Goal: Communication & Community: Answer question/provide support

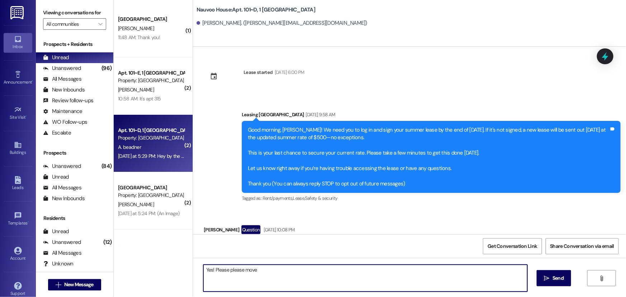
scroll to position [2433, 0]
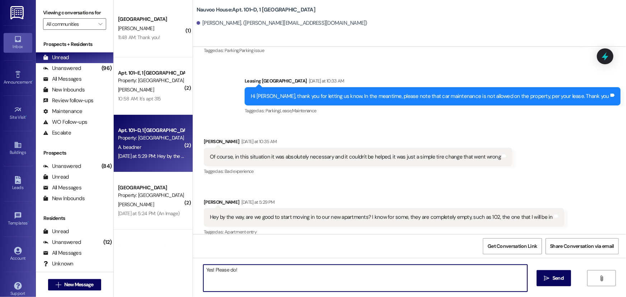
type textarea "Yes! Please do!"
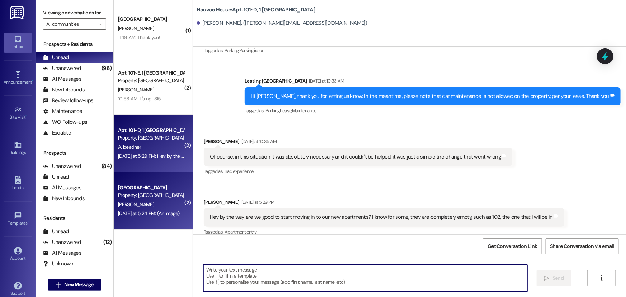
click at [166, 209] on div "[DATE] at 5:24 PM: (An Image) [DATE] at 5:24 PM: (An Image)" at bounding box center [151, 213] width 68 height 9
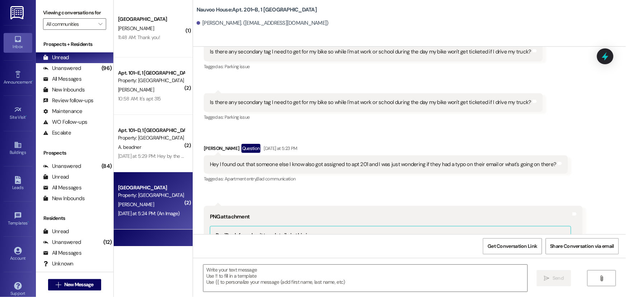
scroll to position [9693, 0]
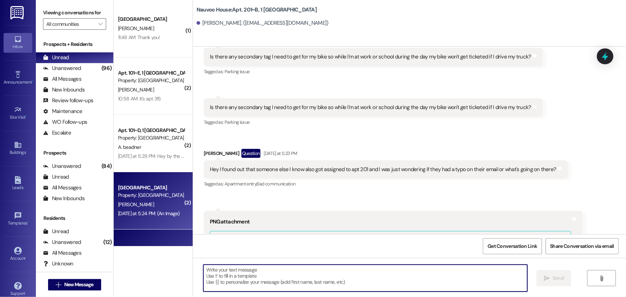
click at [223, 274] on textarea at bounding box center [365, 278] width 324 height 27
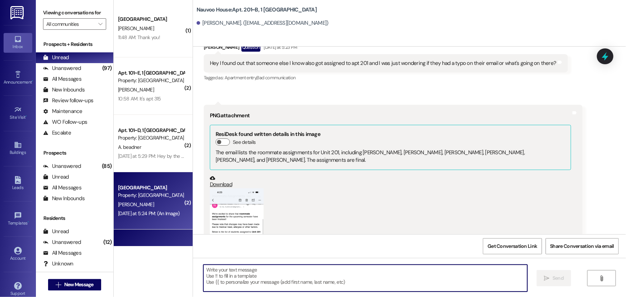
scroll to position [9791, 0]
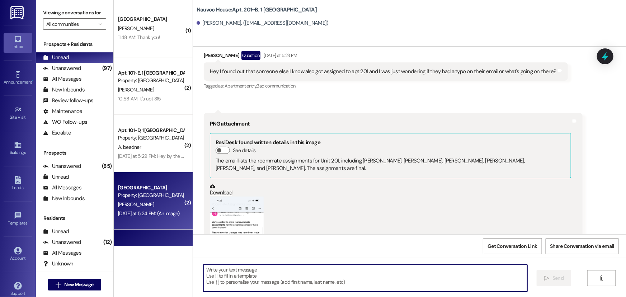
click at [221, 278] on textarea at bounding box center [365, 278] width 324 height 27
type textarea "Hi! How can we help?"
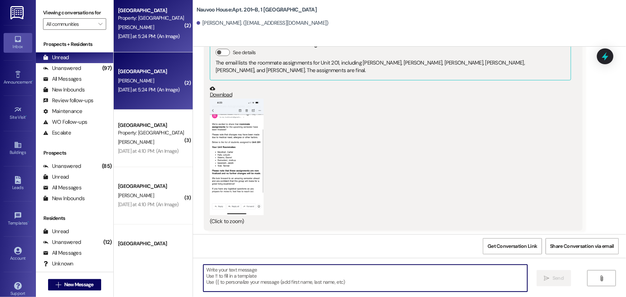
scroll to position [196, 0]
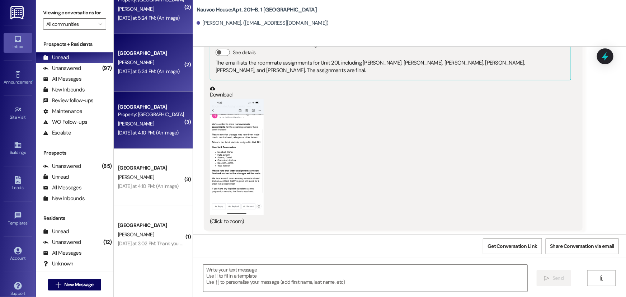
click at [135, 128] on div "[DATE] at 4:10 PM: (An Image) [DATE] at 4:10 PM: (An Image)" at bounding box center [151, 132] width 68 height 9
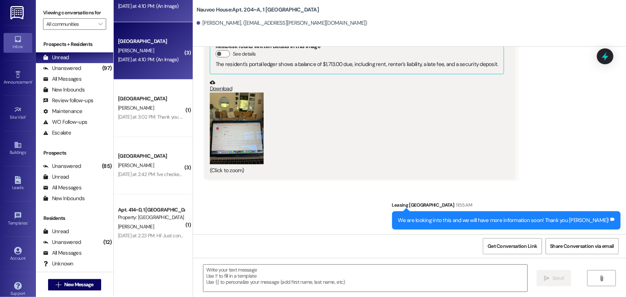
scroll to position [326, 0]
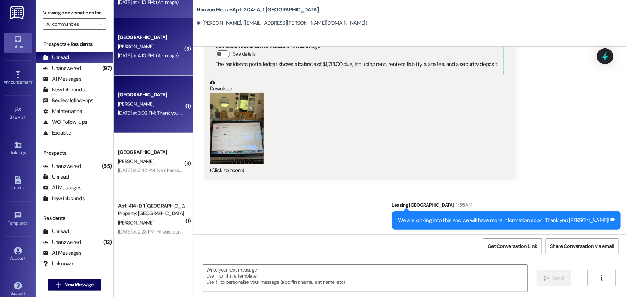
click at [141, 104] on div "[PERSON_NAME]" at bounding box center [151, 104] width 68 height 9
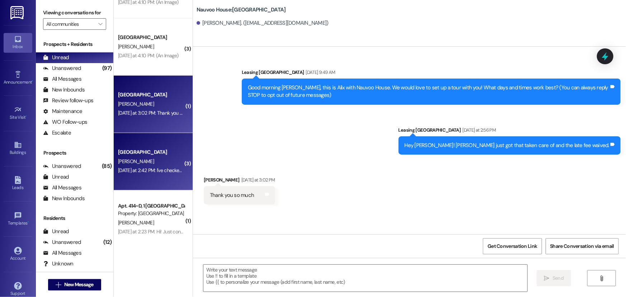
click at [157, 172] on div "[DATE] at 2:42 PM: I've checked resident portal and the [GEOGRAPHIC_DATA] websi…" at bounding box center [206, 170] width 177 height 6
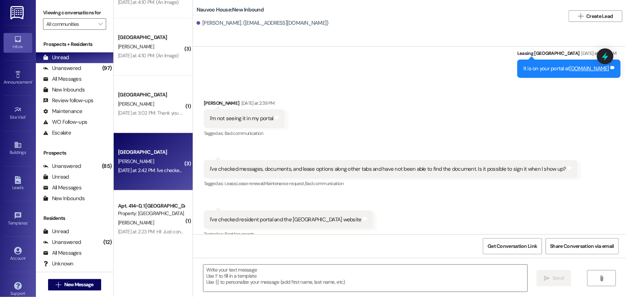
scroll to position [334, 0]
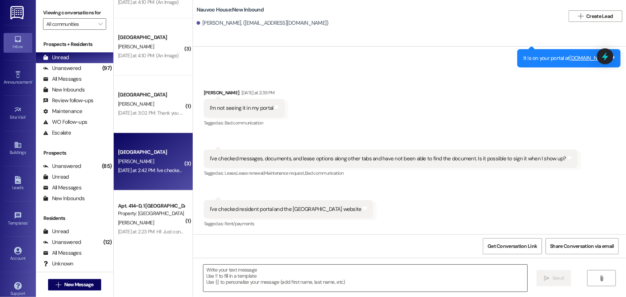
click at [227, 268] on textarea at bounding box center [365, 278] width 324 height 27
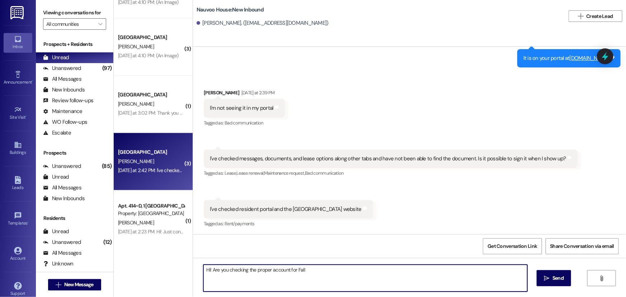
type textarea "Hi! Are you checking the proper account for Fall?"
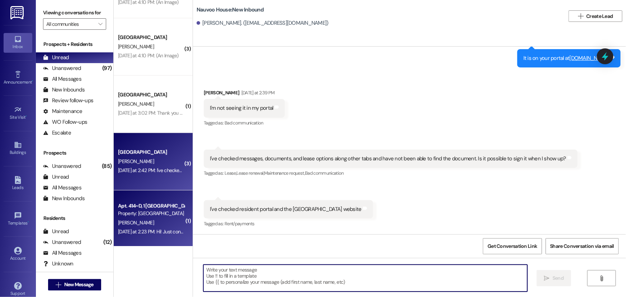
click at [146, 219] on div "[PERSON_NAME]" at bounding box center [151, 223] width 68 height 9
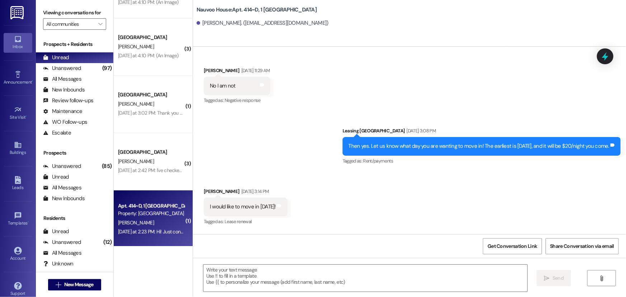
scroll to position [22123, 0]
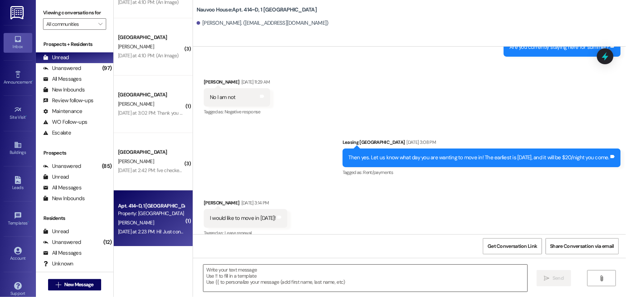
click at [248, 274] on textarea at bounding box center [365, 278] width 324 height 27
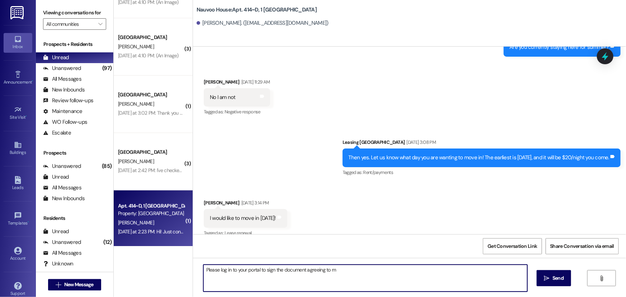
click at [341, 269] on textarea "Please log in to your portal to sign the document agreeing to m" at bounding box center [365, 278] width 324 height 27
type textarea "Please log in to your portal to sign the document agreeing to move in early, as…"
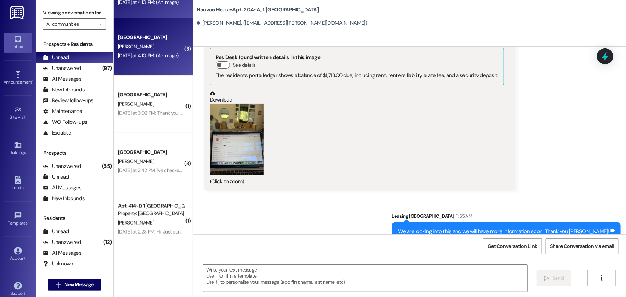
scroll to position [1063, 0]
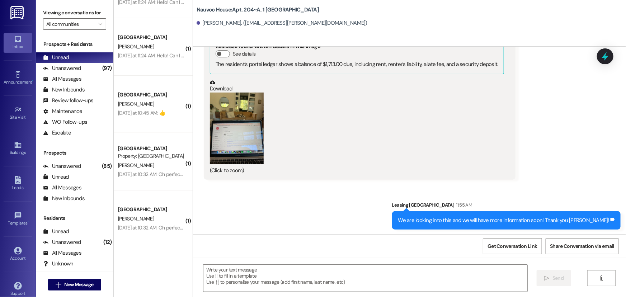
click at [134, 108] on div "[PERSON_NAME]" at bounding box center [151, 104] width 68 height 9
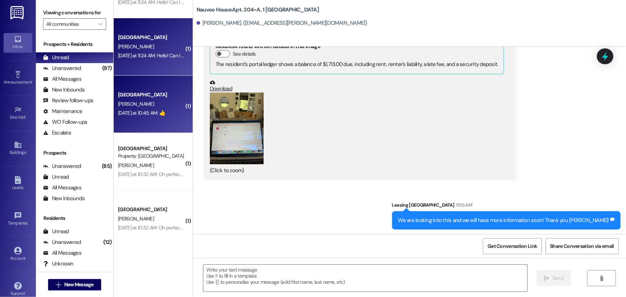
scroll to position [70, 0]
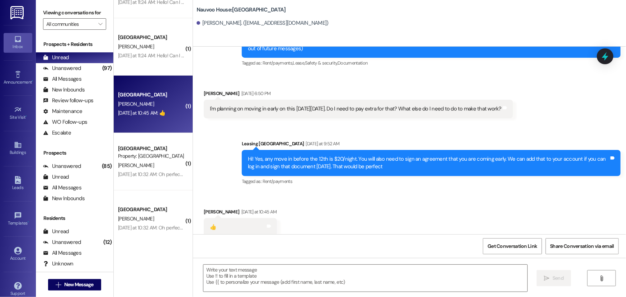
click at [141, 61] on div "Nauvoo House Prospect [PERSON_NAME] [DATE] at 11:24 AM: Hello! Can I move in a …" at bounding box center [153, 46] width 79 height 57
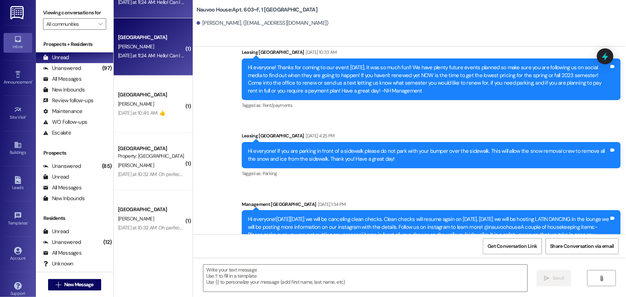
scroll to position [9337, 0]
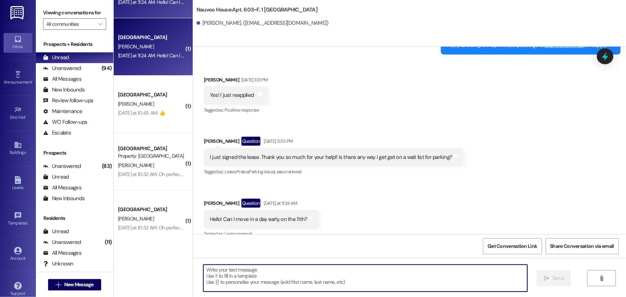
click at [217, 280] on textarea at bounding box center [365, 278] width 324 height 27
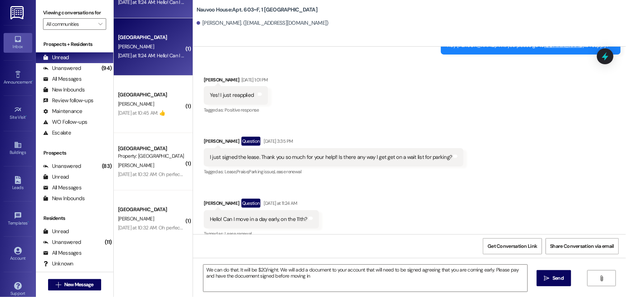
drag, startPoint x: 230, startPoint y: 278, endPoint x: 267, endPoint y: 141, distance: 142.0
click at [267, 148] on div "I just signed the lease. Thank you so much for your help!! Is there any way I g…" at bounding box center [334, 157] width 260 height 18
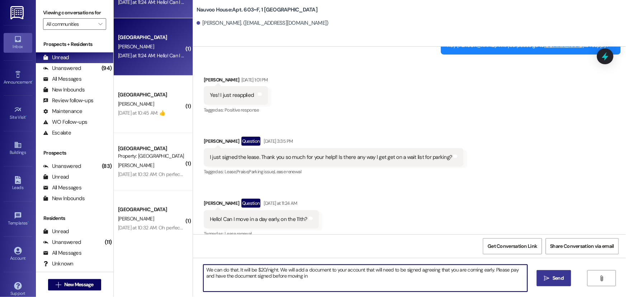
type textarea "We can do that. It will be $20/night. We will add a document to your account th…"
click at [548, 277] on icon "" at bounding box center [546, 279] width 5 height 6
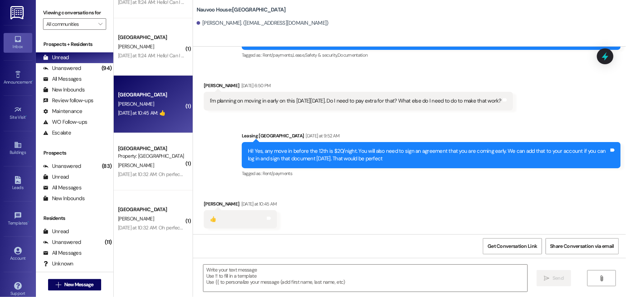
scroll to position [70, 0]
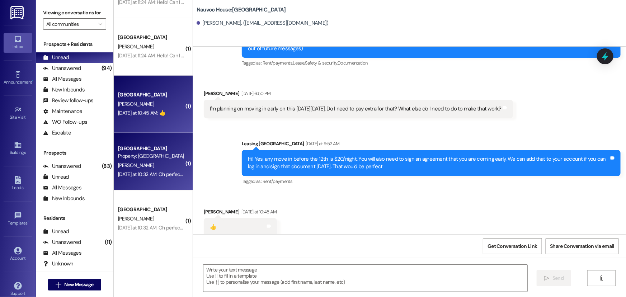
click at [135, 159] on div "Property: [GEOGRAPHIC_DATA]" at bounding box center [151, 156] width 66 height 8
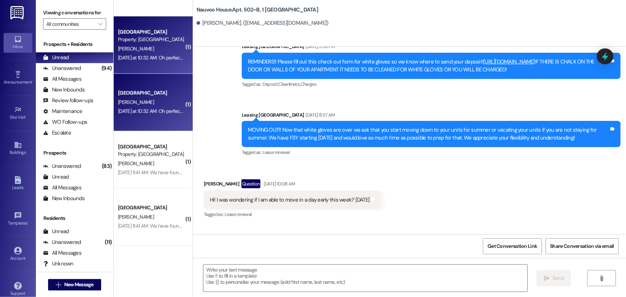
scroll to position [456, 0]
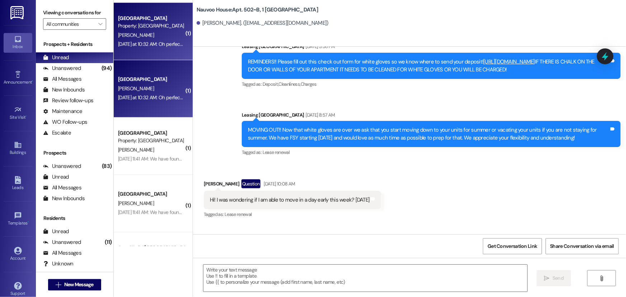
click at [140, 147] on div "[PERSON_NAME]" at bounding box center [151, 150] width 68 height 9
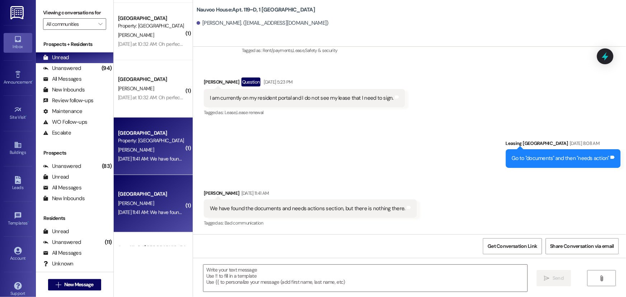
scroll to position [4163, 0]
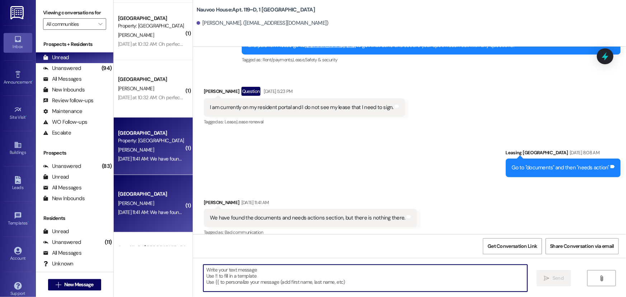
click at [240, 280] on textarea at bounding box center [365, 278] width 324 height 27
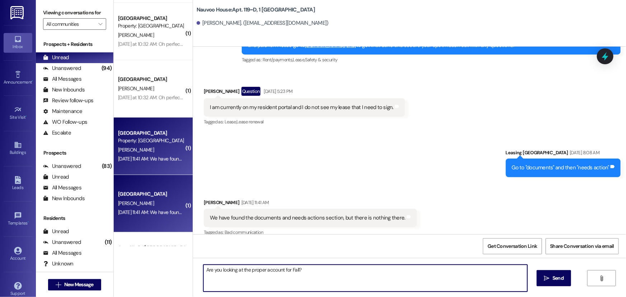
drag, startPoint x: 296, startPoint y: 268, endPoint x: 289, endPoint y: 268, distance: 7.2
click at [289, 268] on textarea "Are you looking at the proper account for Fall?" at bounding box center [365, 278] width 324 height 27
type textarea "Are you looking at the proper account for Winter?"
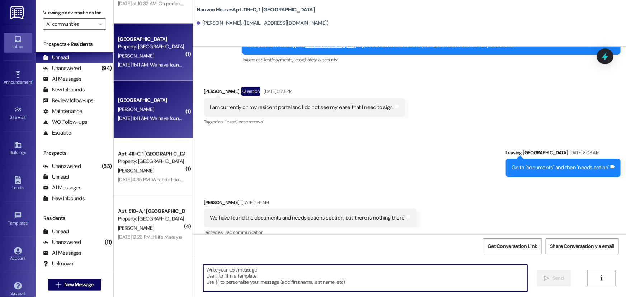
scroll to position [554, 0]
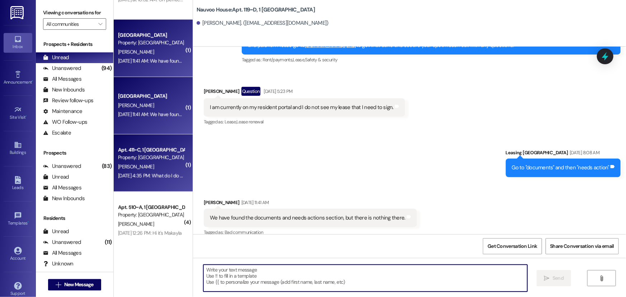
click at [155, 155] on div "Property: [GEOGRAPHIC_DATA]" at bounding box center [151, 158] width 66 height 8
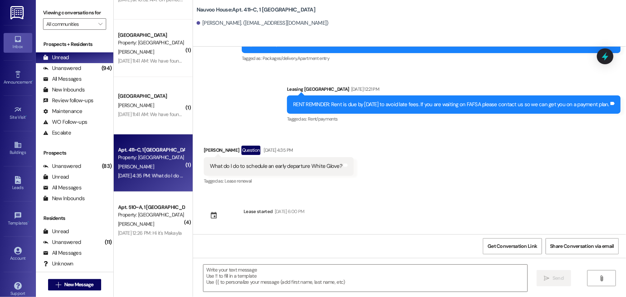
scroll to position [4103, 0]
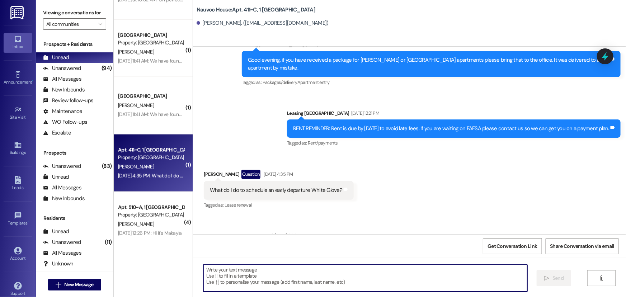
click at [217, 277] on textarea at bounding box center [365, 278] width 324 height 27
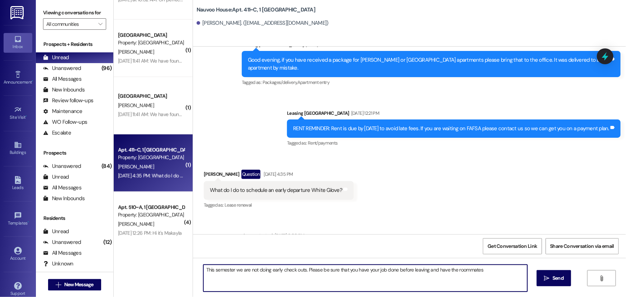
click at [488, 270] on textarea "This semester we are not doing early check outs. Please be sure that you have y…" at bounding box center [365, 278] width 324 height 27
type textarea "This semester we are not doing early check outs. Please be sure that you have y…"
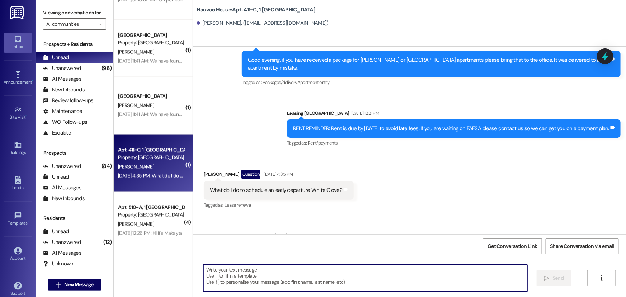
scroll to position [4161, 0]
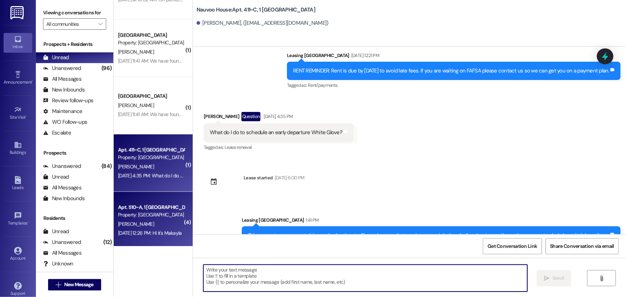
click at [154, 220] on div "[PERSON_NAME]" at bounding box center [151, 224] width 68 height 9
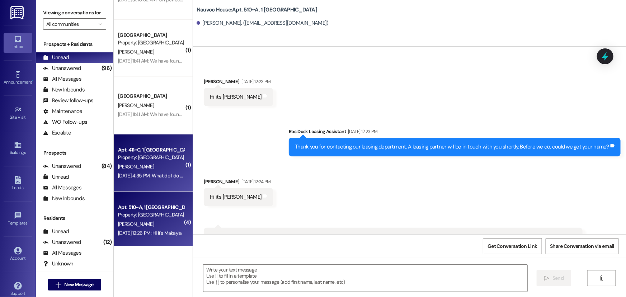
scroll to position [261, 0]
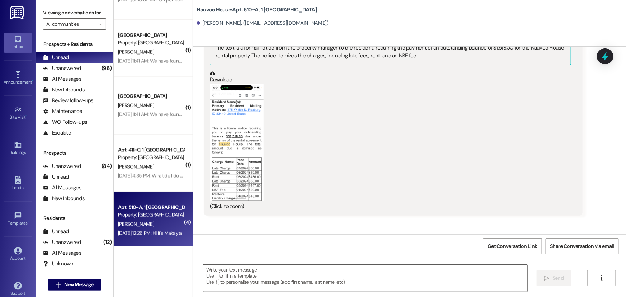
click at [222, 275] on textarea at bounding box center [365, 278] width 324 height 27
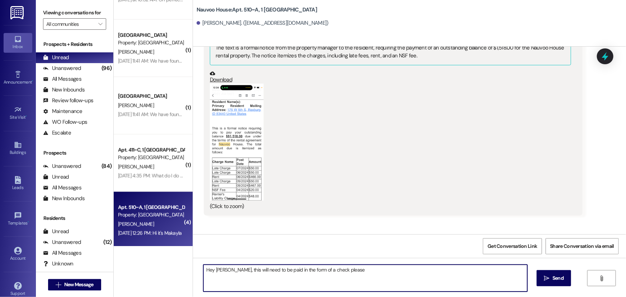
type textarea "Hey [PERSON_NAME], this will need to be paid in the form of a check please"
